Goal: Information Seeking & Learning: Find specific fact

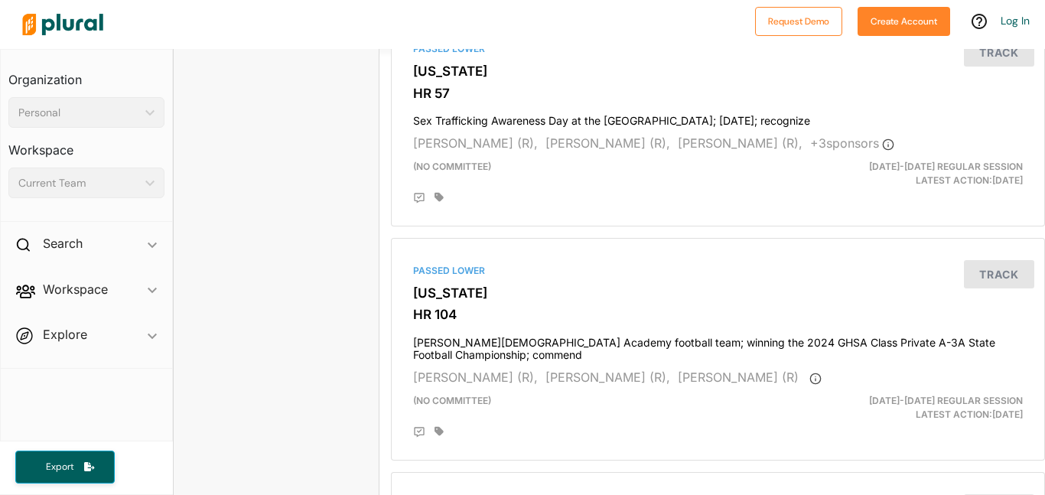
scroll to position [4238, 0]
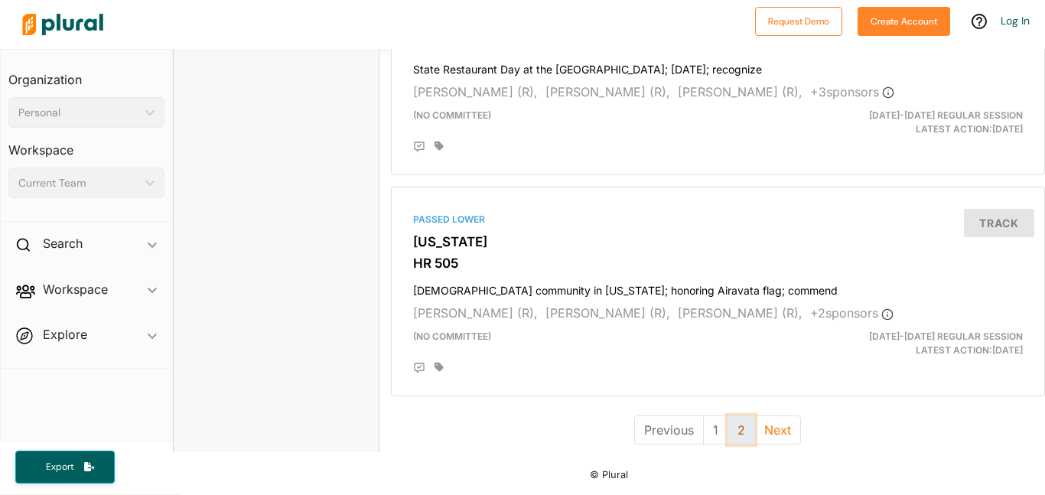
click at [734, 430] on button "2" at bounding box center [742, 429] width 28 height 29
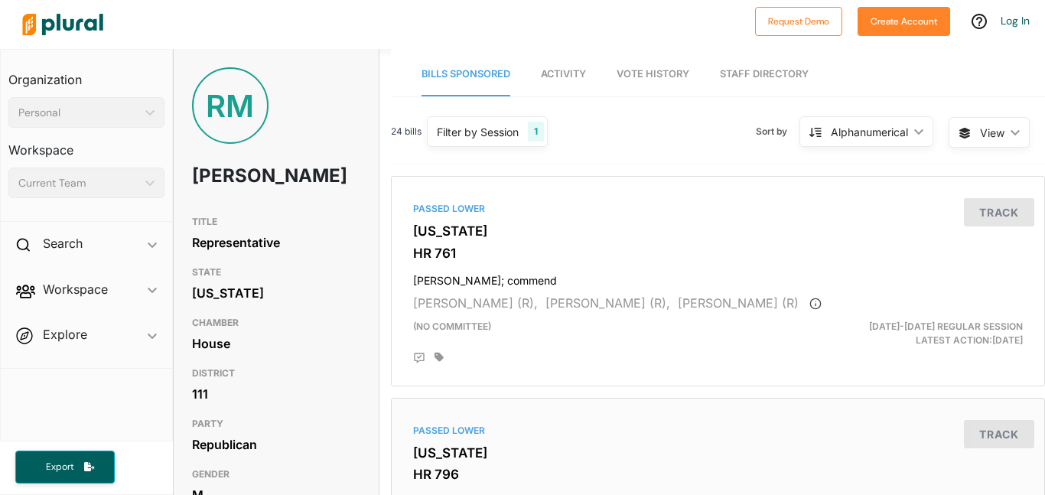
scroll to position [891, 0]
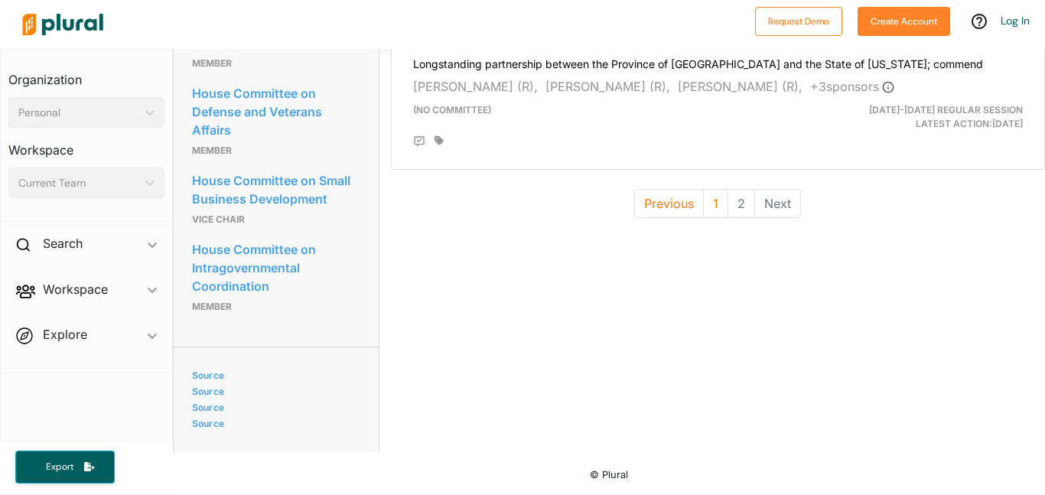
click at [776, 201] on li "Next" at bounding box center [778, 203] width 46 height 29
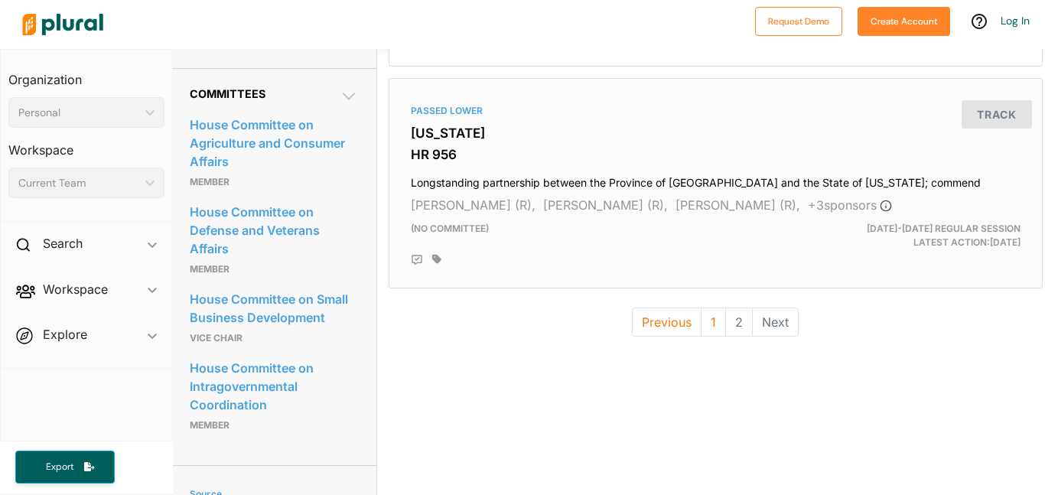
scroll to position [765, 2]
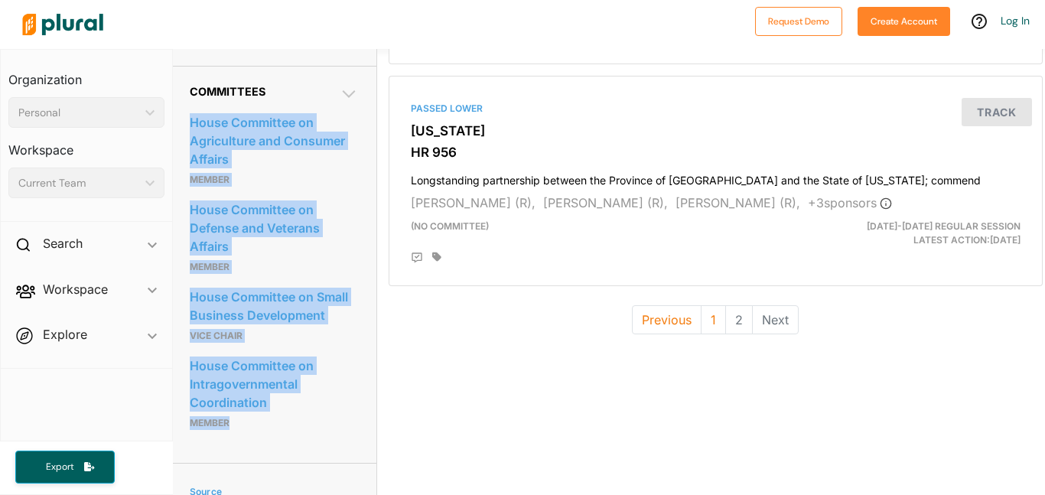
drag, startPoint x: 184, startPoint y: 129, endPoint x: 334, endPoint y: 458, distance: 361.6
click at [334, 458] on div "Committees House Committee on Agriculture and Consumer Affairs Member House Com…" at bounding box center [273, 264] width 205 height 397
copy div "House Committee on Agriculture and Consumer Affairs Member House Committee on D…"
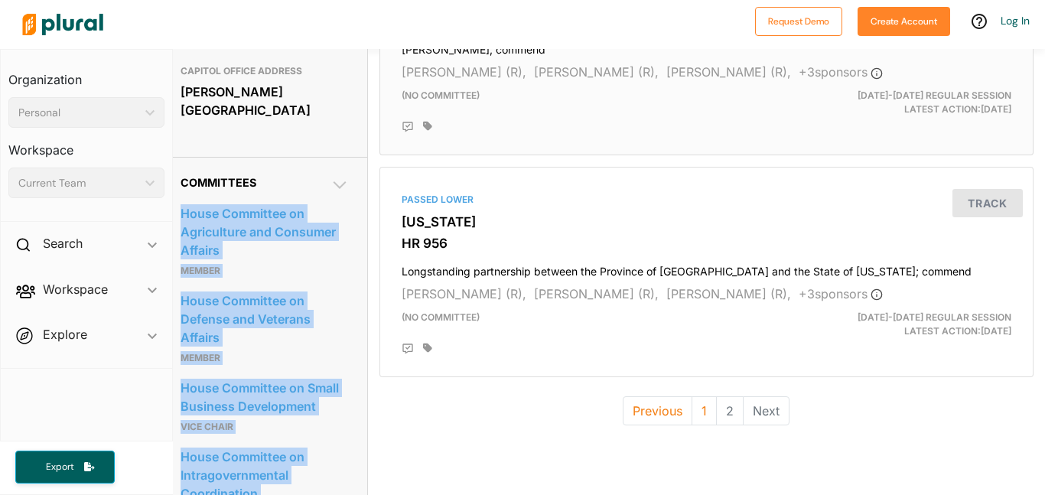
scroll to position [891, 11]
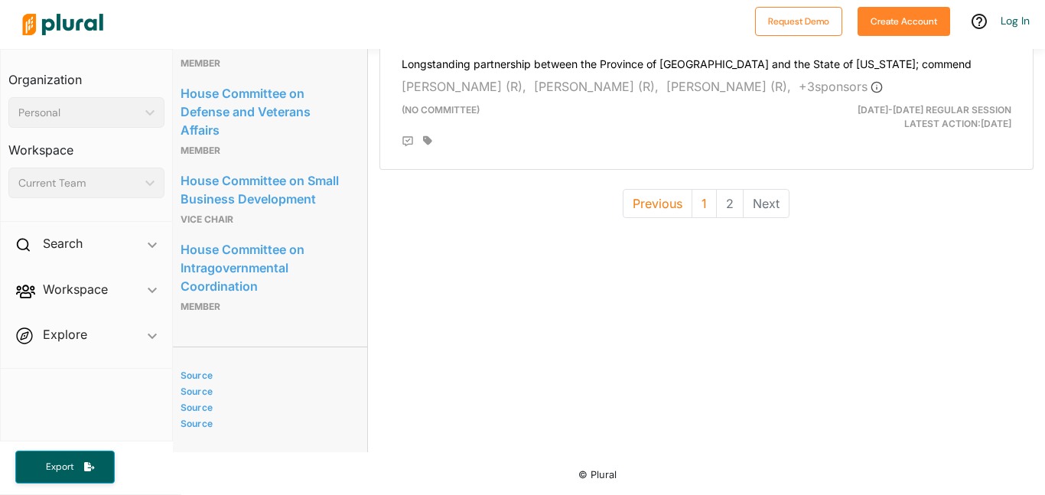
click at [726, 204] on li "2" at bounding box center [730, 203] width 27 height 29
click at [731, 194] on li "2" at bounding box center [730, 203] width 27 height 29
click at [664, 192] on button "Previous" at bounding box center [658, 203] width 70 height 29
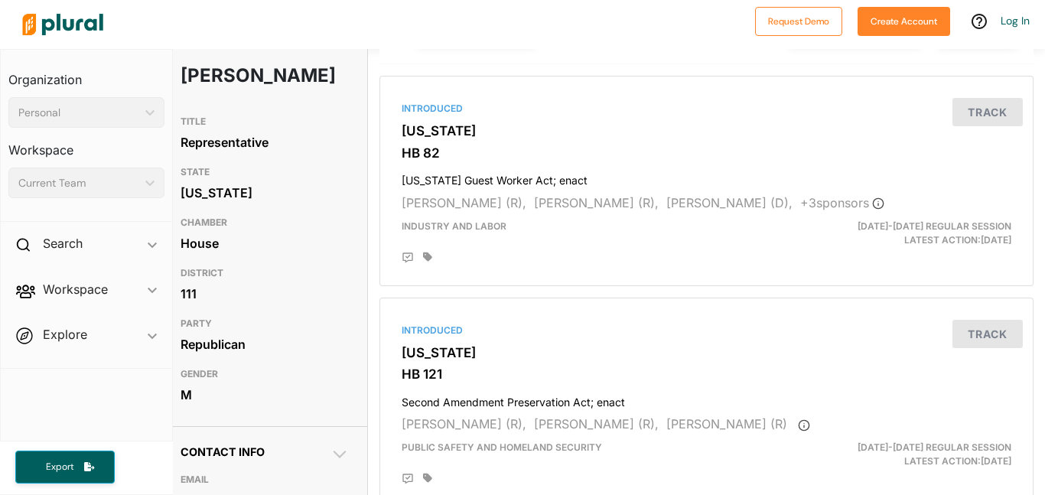
scroll to position [101, 11]
